Goal: Transaction & Acquisition: Obtain resource

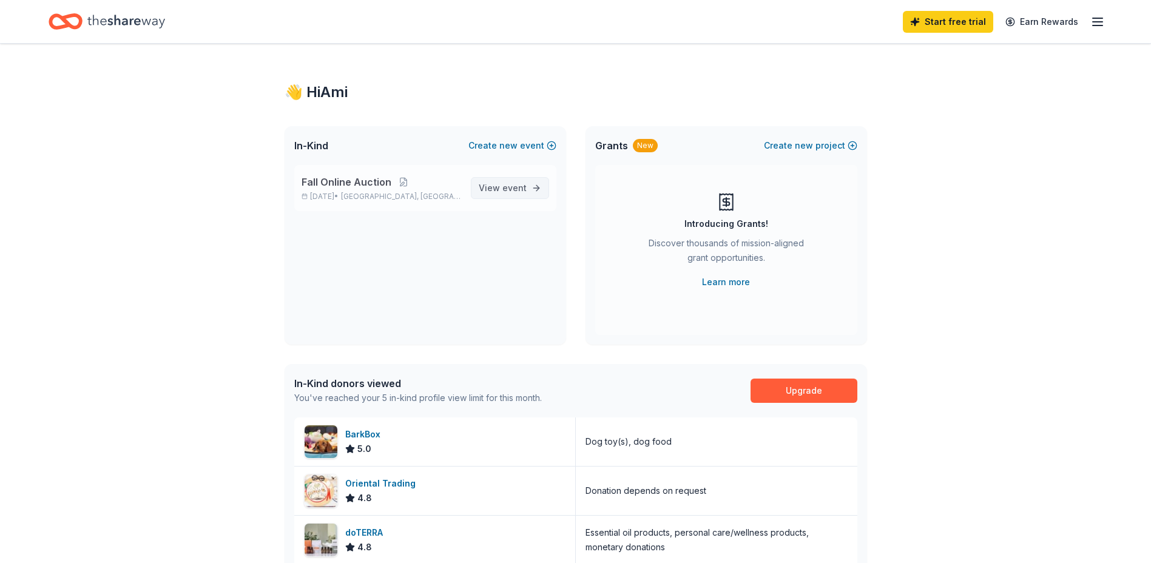
click at [510, 184] on span "event" at bounding box center [514, 188] width 24 height 10
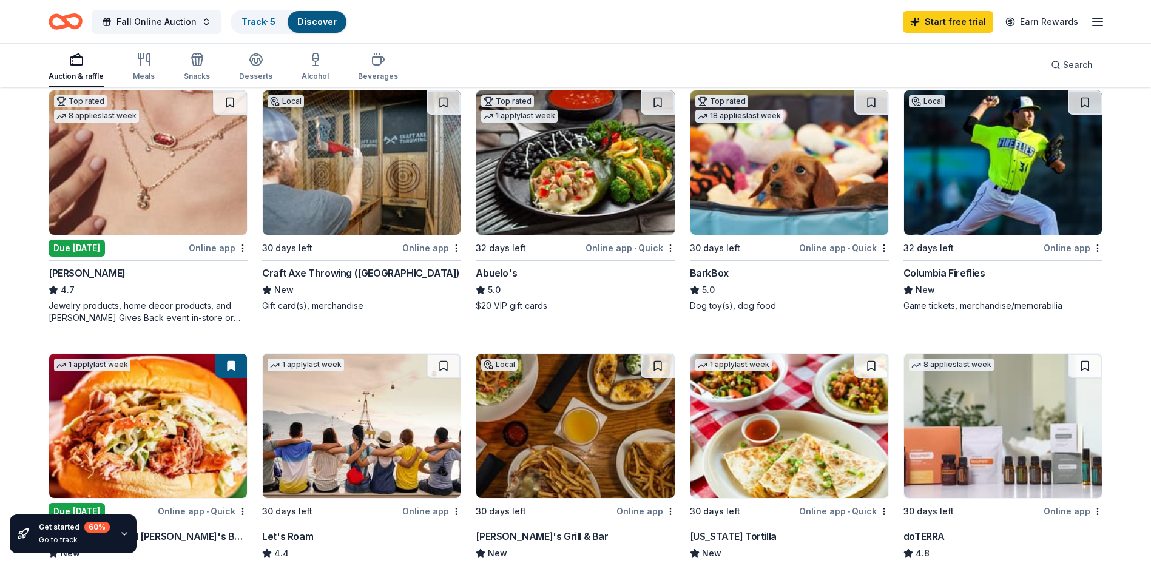
scroll to position [425, 0]
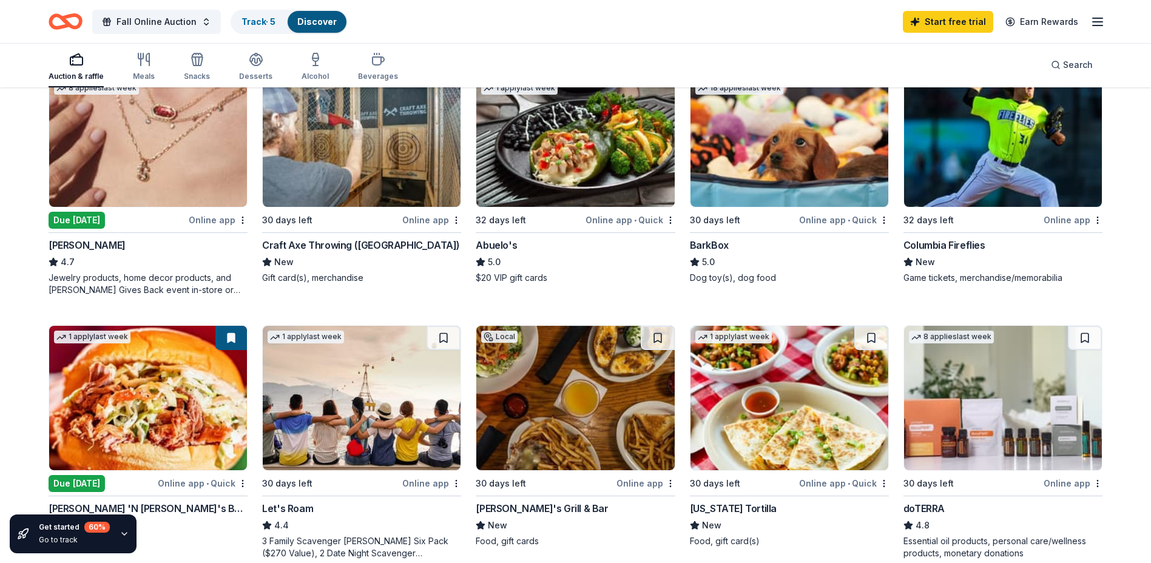
click at [413, 167] on img at bounding box center [362, 135] width 198 height 144
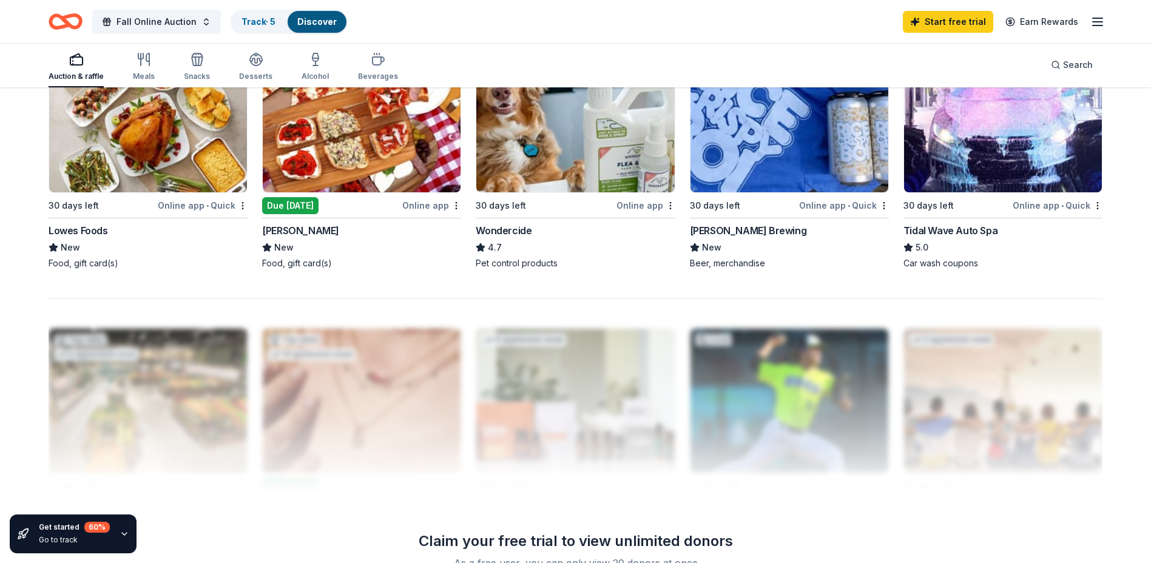
scroll to position [971, 0]
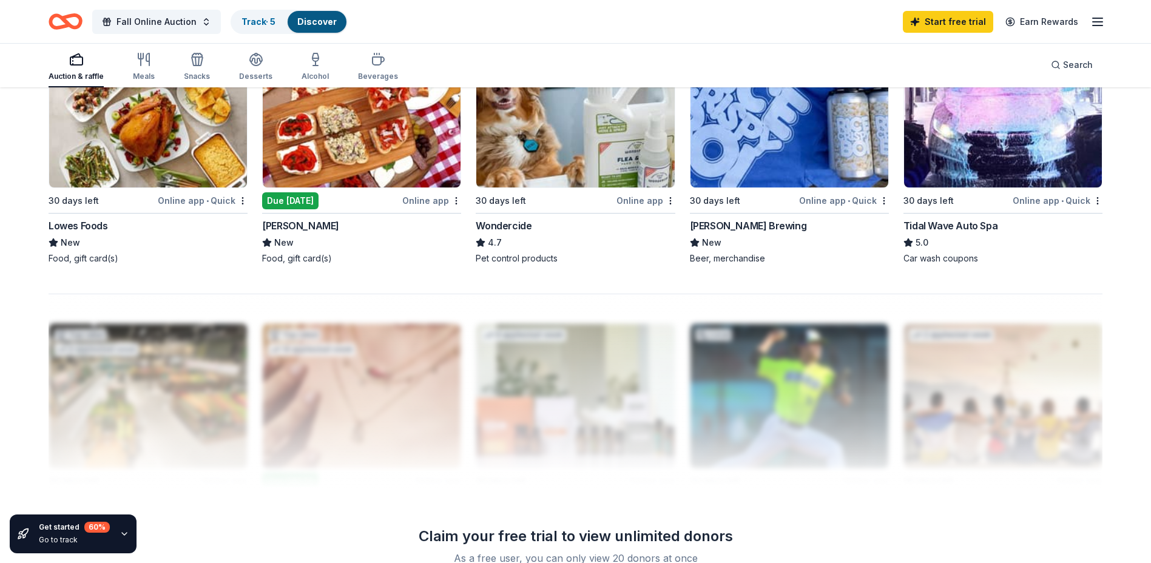
click at [602, 533] on div "Claim your free trial to view unlimited donors" at bounding box center [576, 536] width 350 height 19
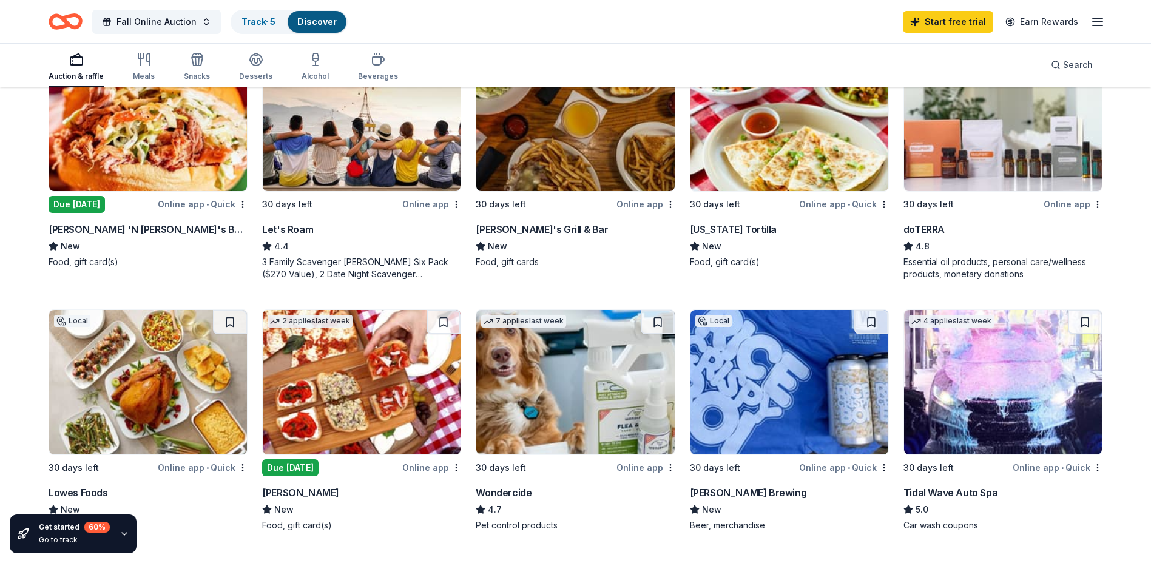
scroll to position [703, 0]
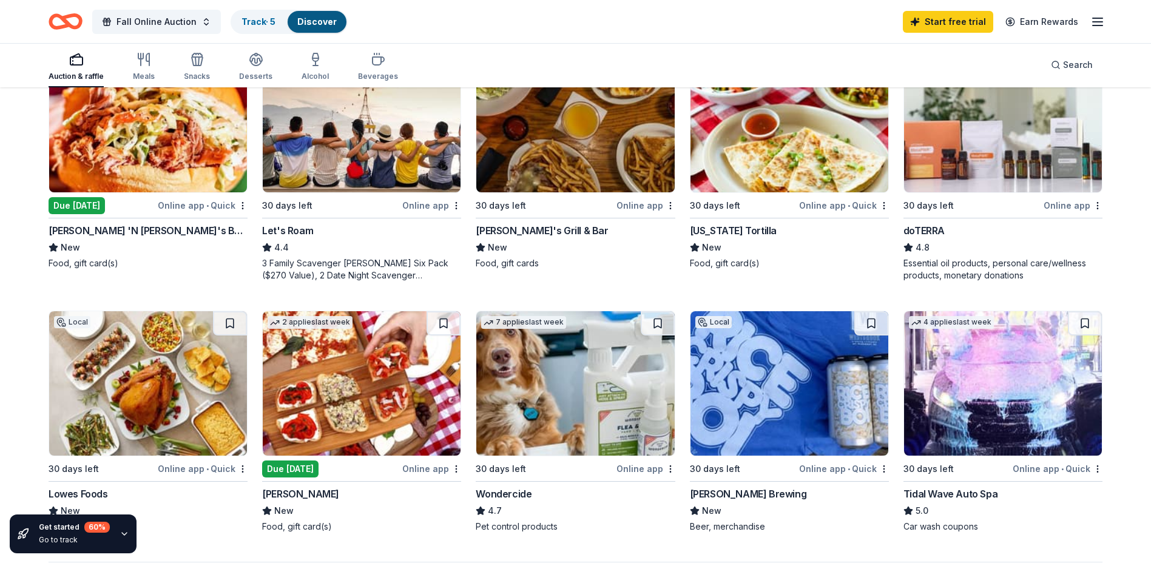
click at [631, 421] on img at bounding box center [575, 383] width 198 height 144
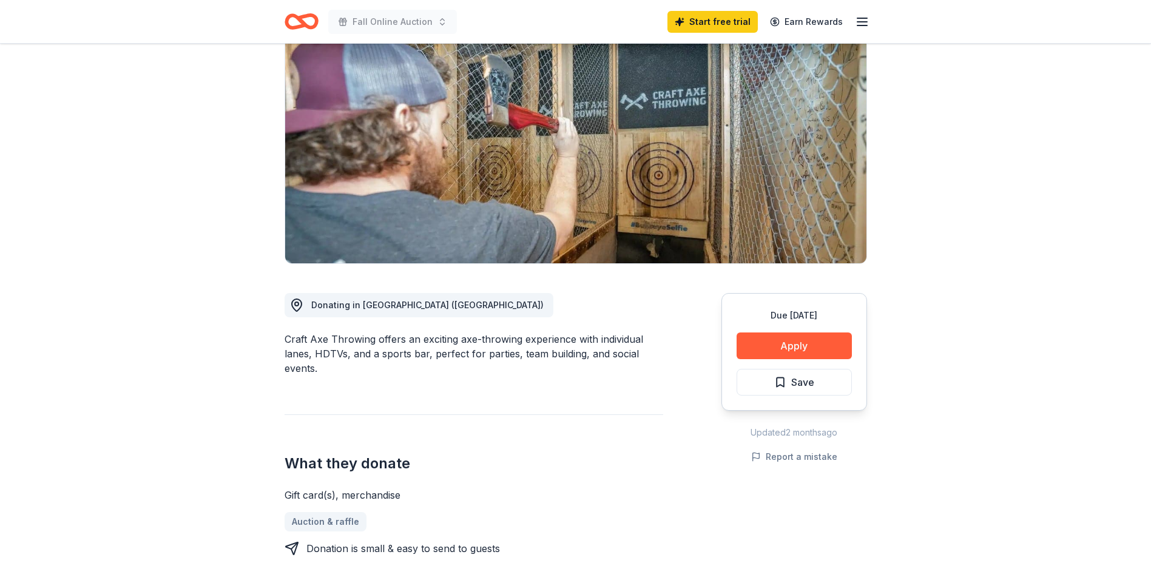
scroll to position [121, 0]
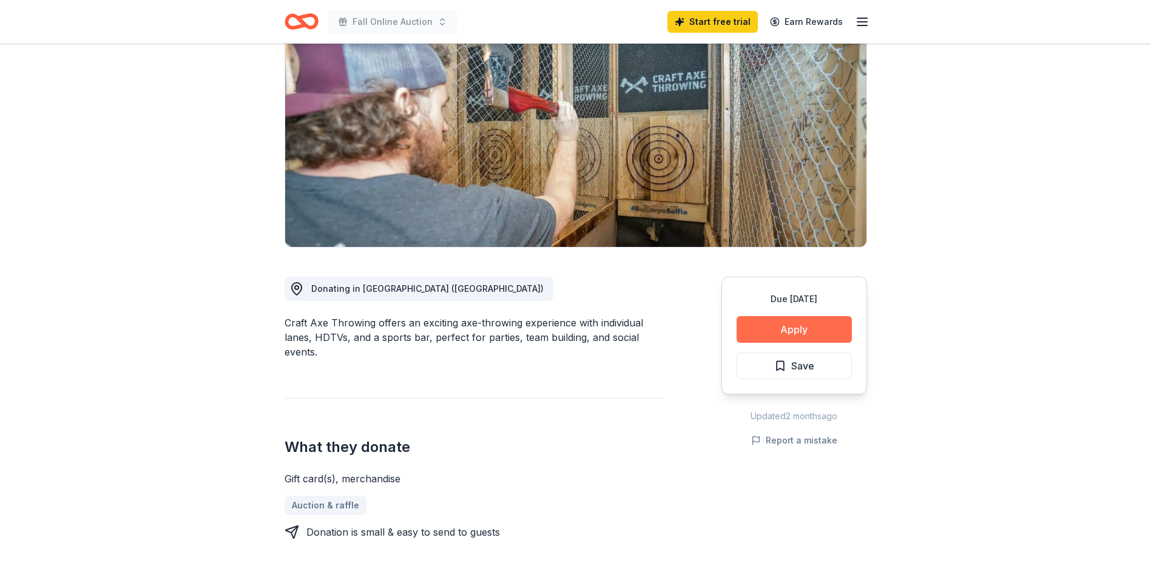
click at [792, 326] on button "Apply" at bounding box center [794, 329] width 115 height 27
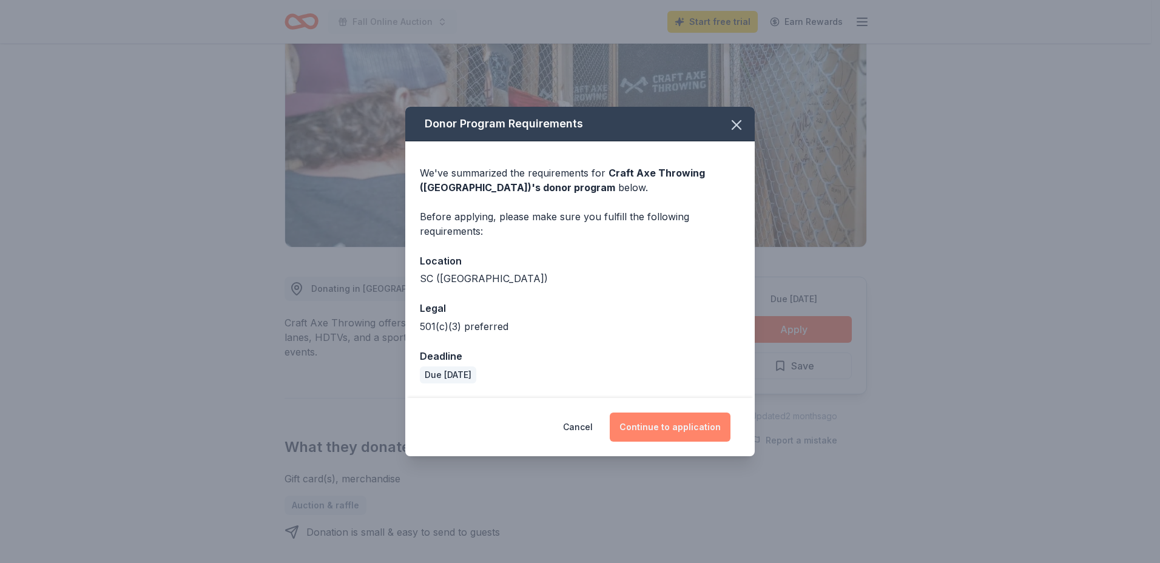
click at [655, 424] on button "Continue to application" at bounding box center [670, 427] width 121 height 29
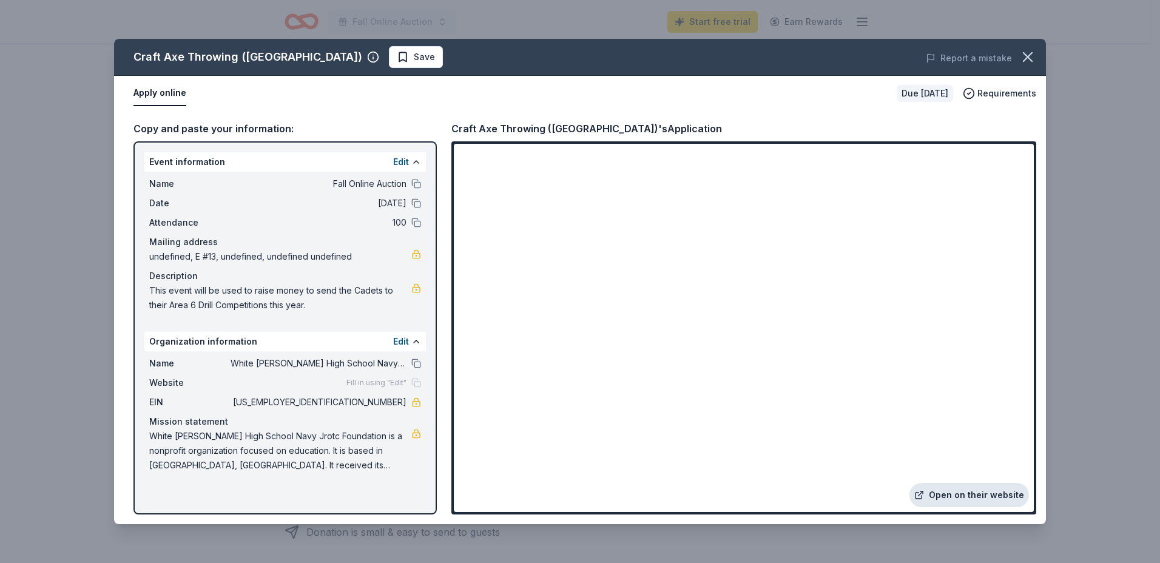
click at [996, 498] on link "Open on their website" at bounding box center [970, 495] width 120 height 24
click at [1024, 60] on icon "button" at bounding box center [1028, 57] width 8 height 8
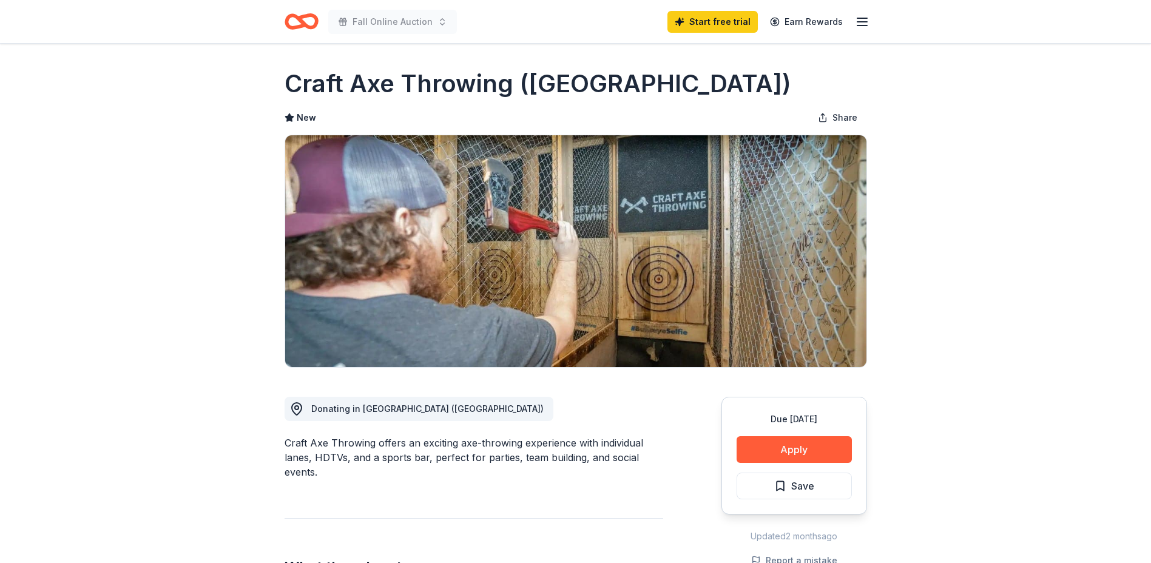
scroll to position [0, 0]
